Goal: Transaction & Acquisition: Book appointment/travel/reservation

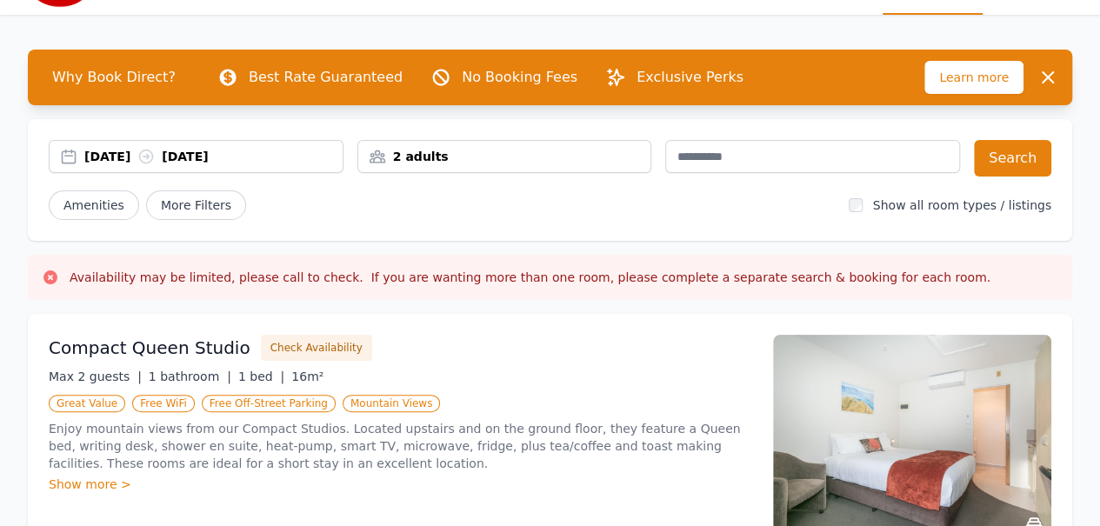
scroll to position [40, 0]
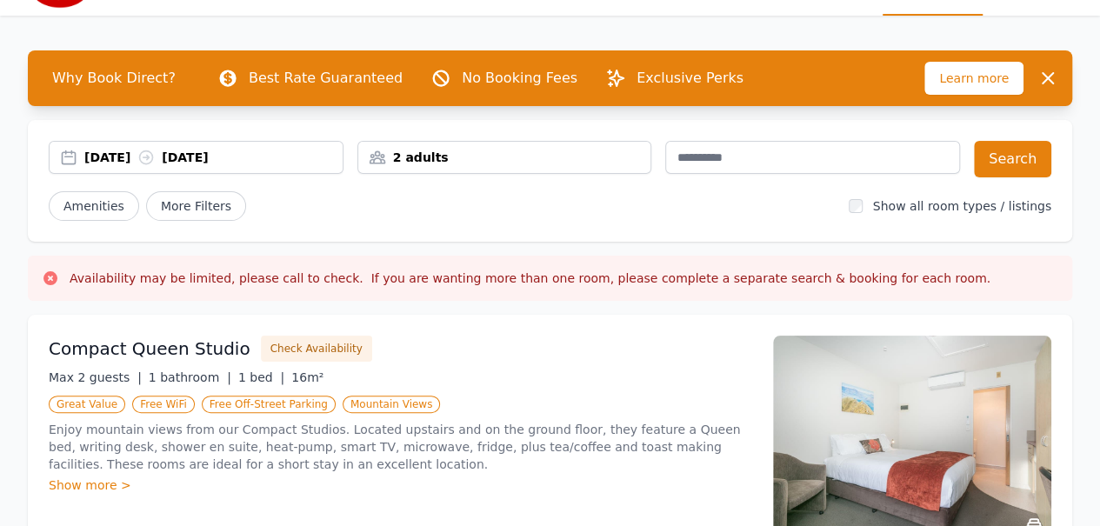
click at [459, 154] on div "2 adults" at bounding box center [504, 157] width 293 height 17
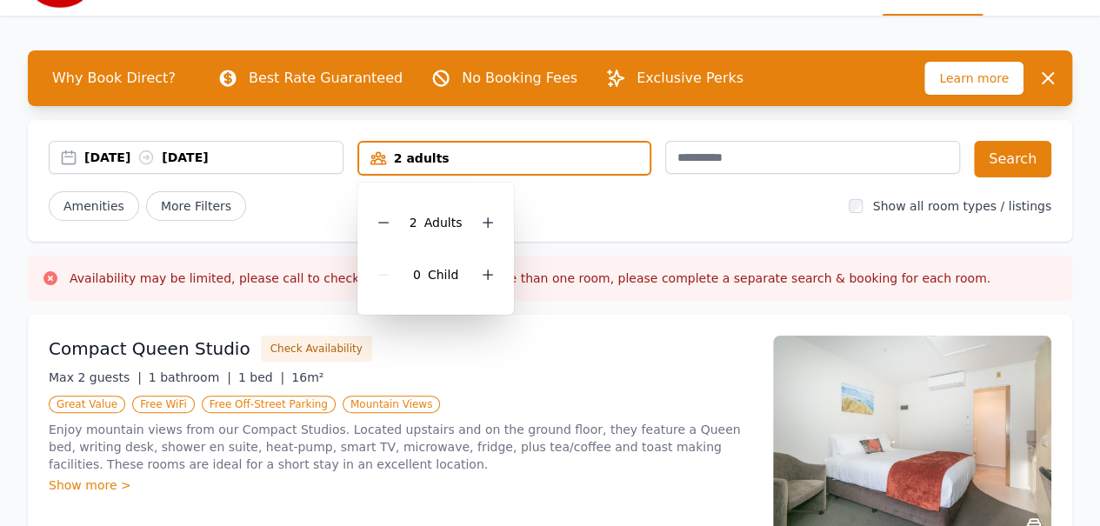
click at [489, 272] on icon at bounding box center [488, 275] width 14 height 14
click at [155, 154] on icon at bounding box center [145, 157] width 17 height 17
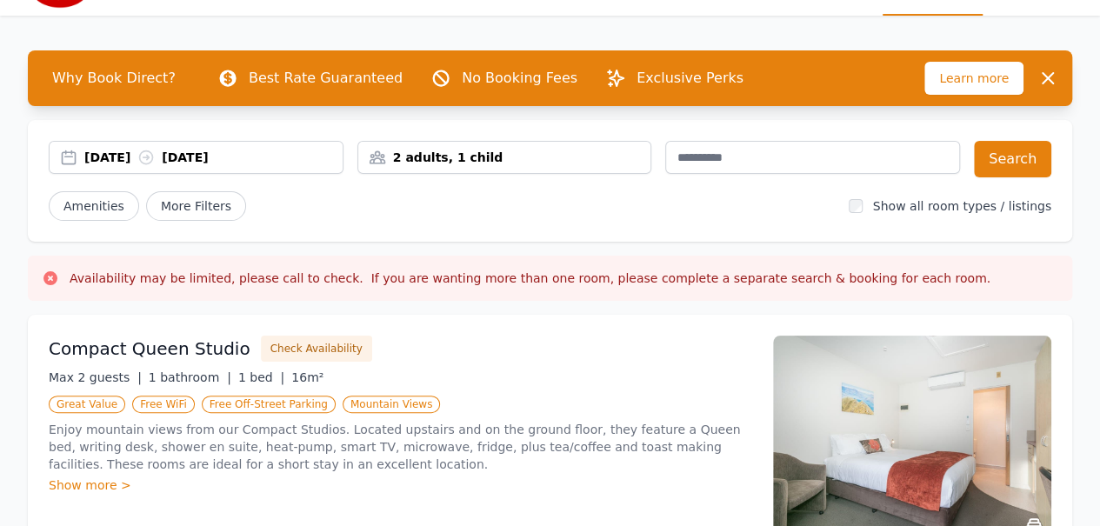
click at [130, 155] on div "[DATE] [DATE]" at bounding box center [213, 157] width 258 height 17
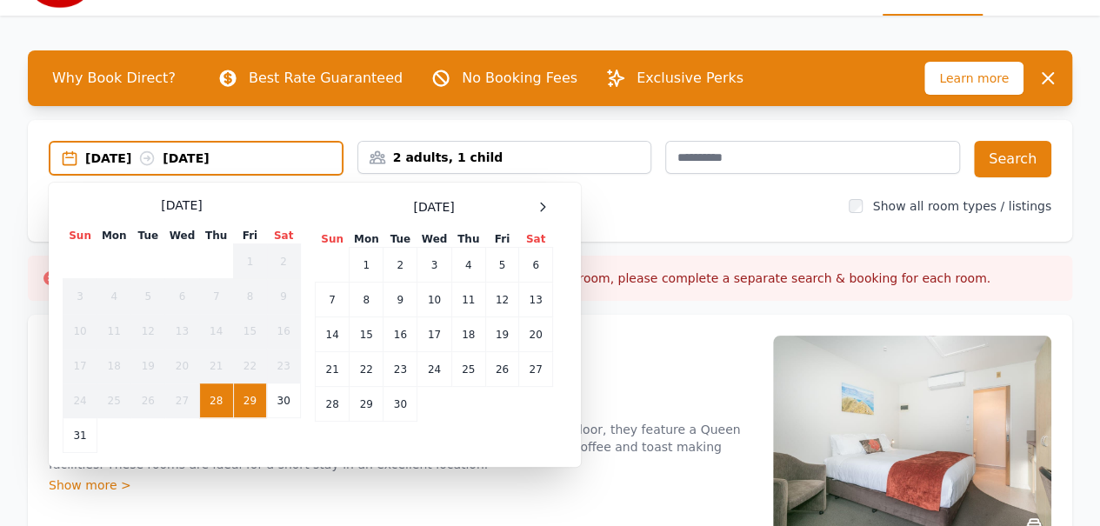
click at [543, 205] on icon at bounding box center [543, 207] width 14 height 14
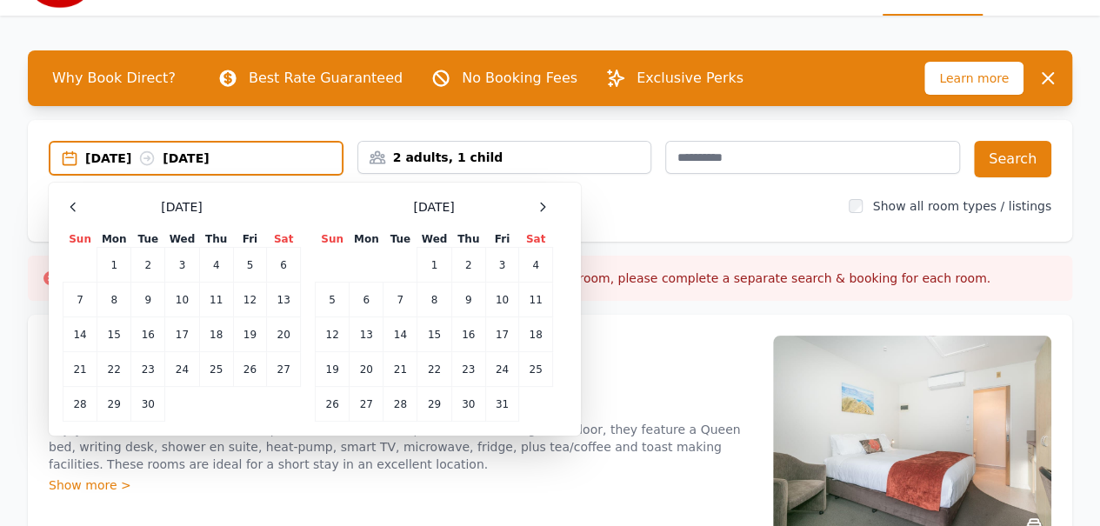
click at [543, 205] on icon at bounding box center [543, 207] width 14 height 14
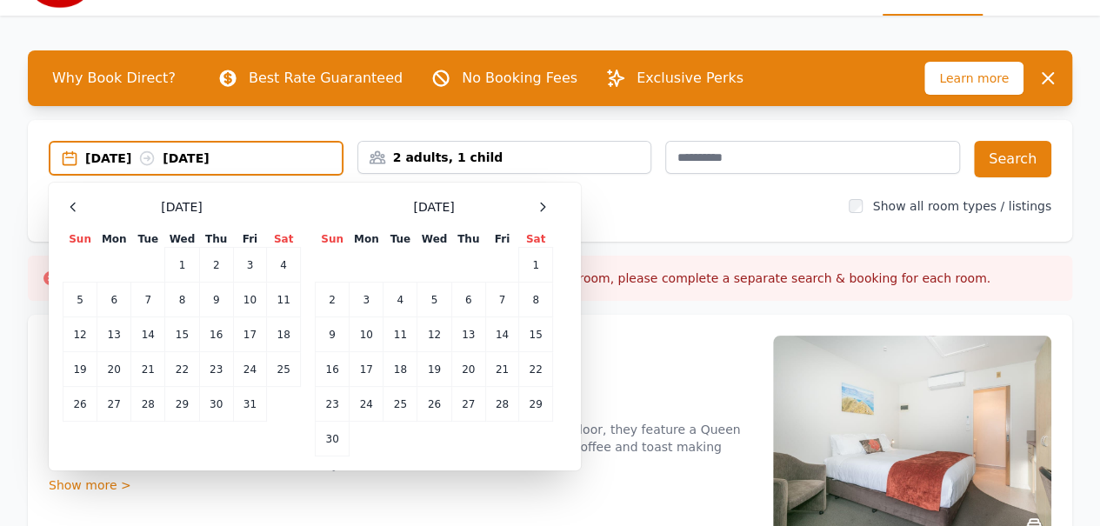
click at [329, 376] on td "16" at bounding box center [333, 369] width 34 height 35
click at [402, 375] on td "18" at bounding box center [400, 369] width 34 height 35
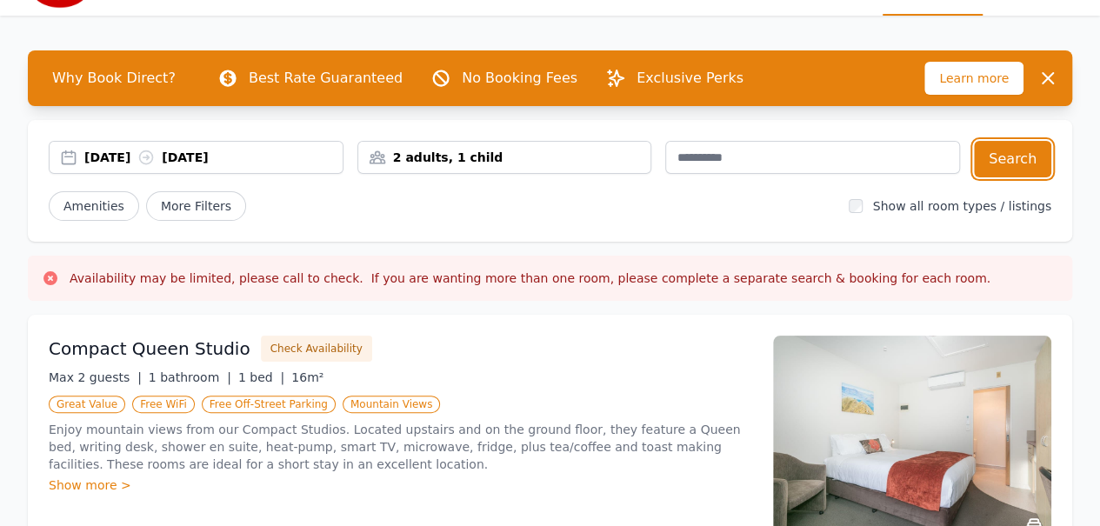
click at [1035, 164] on button "Search" at bounding box center [1012, 159] width 77 height 37
